Goal: Task Accomplishment & Management: Manage account settings

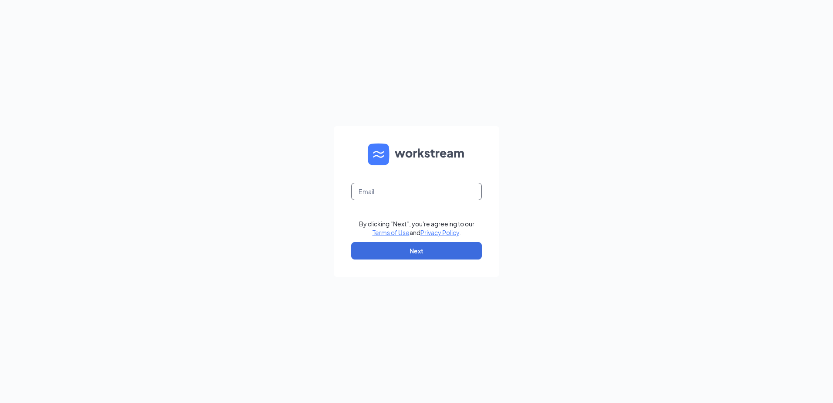
click at [406, 193] on input "text" at bounding box center [416, 191] width 131 height 17
type input "chanceself@cfacalallen.com"
click at [417, 248] on button "Next" at bounding box center [416, 250] width 131 height 17
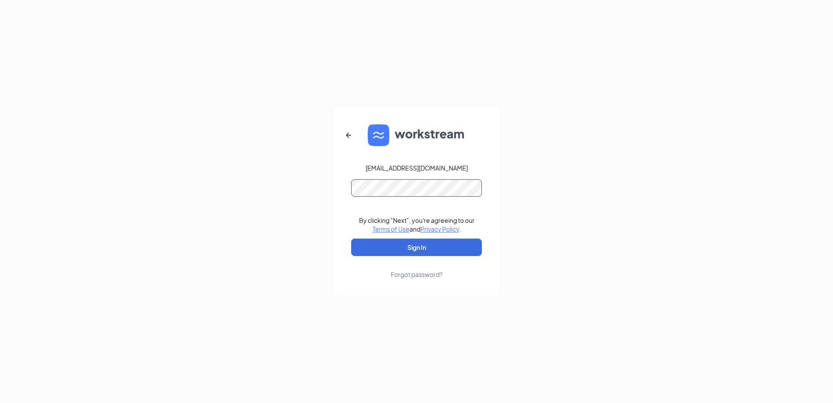
click at [351, 238] on button "Sign In" at bounding box center [416, 246] width 131 height 17
click at [447, 252] on button "Sign In" at bounding box center [416, 246] width 131 height 17
click at [420, 254] on button "Sign In" at bounding box center [416, 246] width 131 height 17
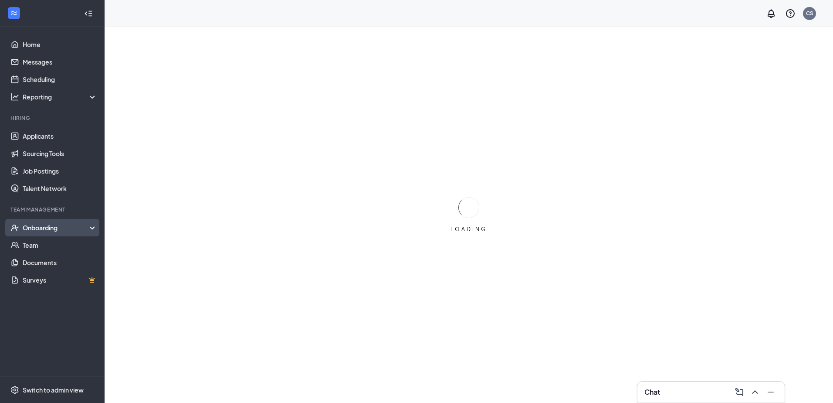
click at [43, 211] on div "Team Management" at bounding box center [52, 209] width 85 height 7
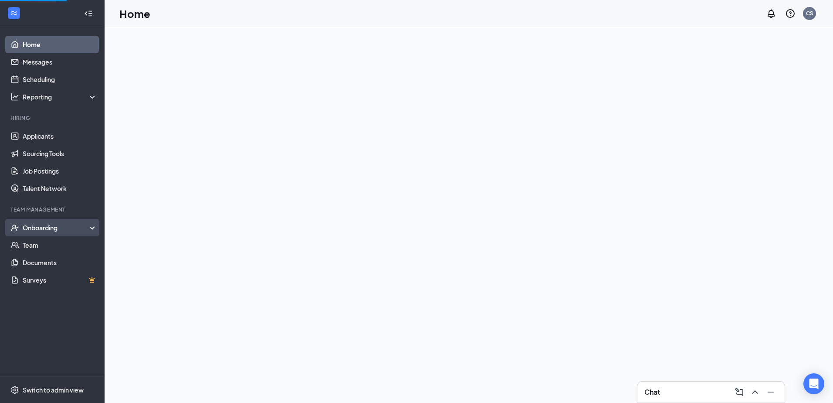
click at [50, 230] on div "Onboarding" at bounding box center [56, 227] width 67 height 9
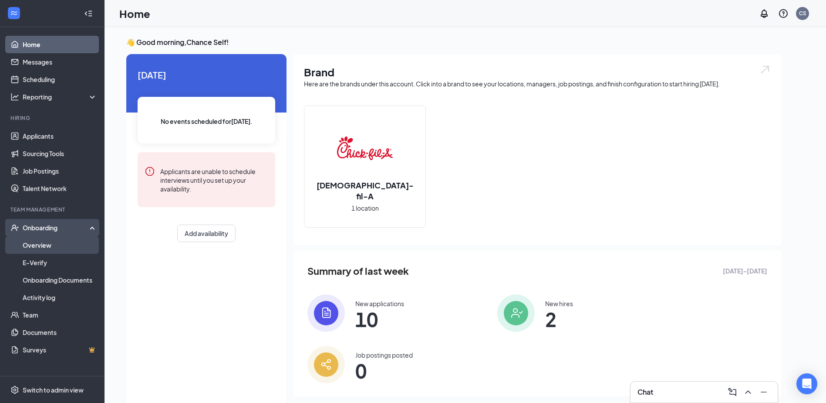
click at [41, 243] on link "Overview" at bounding box center [60, 244] width 74 height 17
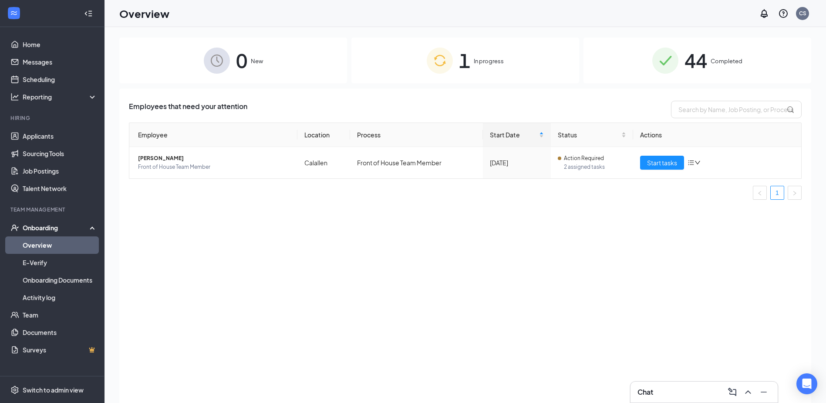
click at [496, 56] on div "1 In progress" at bounding box center [466, 60] width 228 height 46
